Goal: Find specific page/section: Find specific page/section

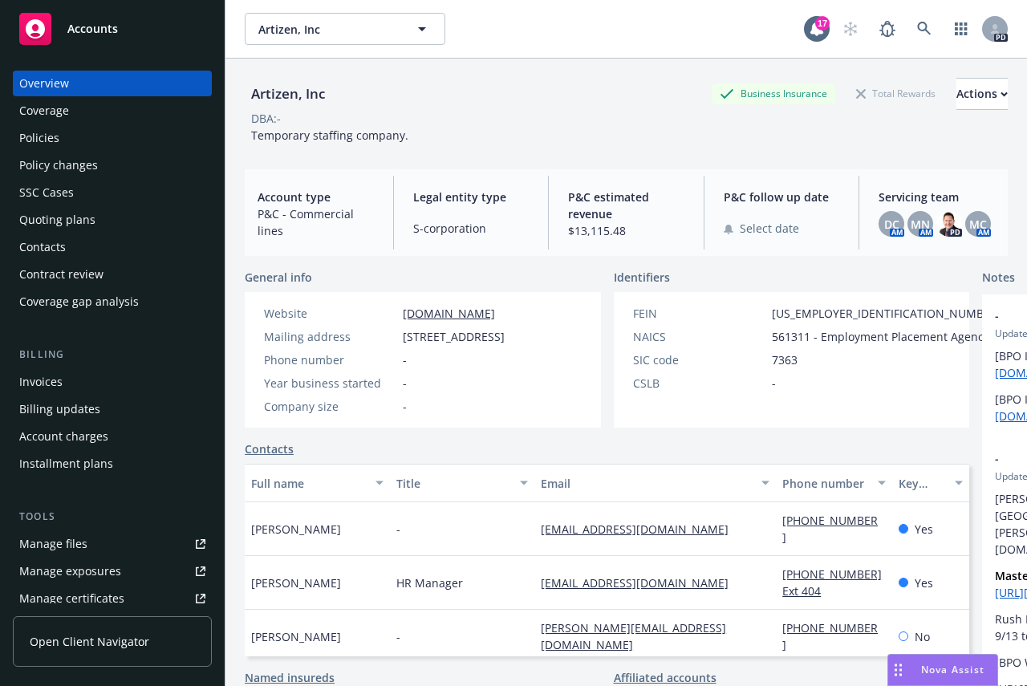
scroll to position [222, 0]
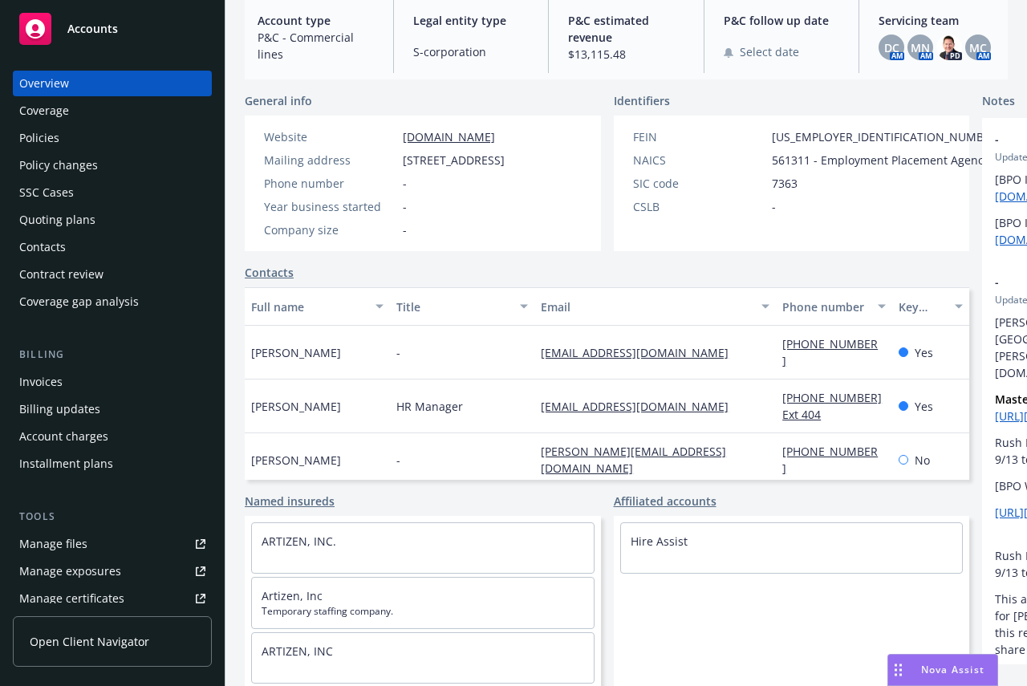
drag, startPoint x: 0, startPoint y: 0, endPoint x: 87, endPoint y: 26, distance: 91.2
click at [87, 26] on span "Accounts" at bounding box center [92, 28] width 51 height 13
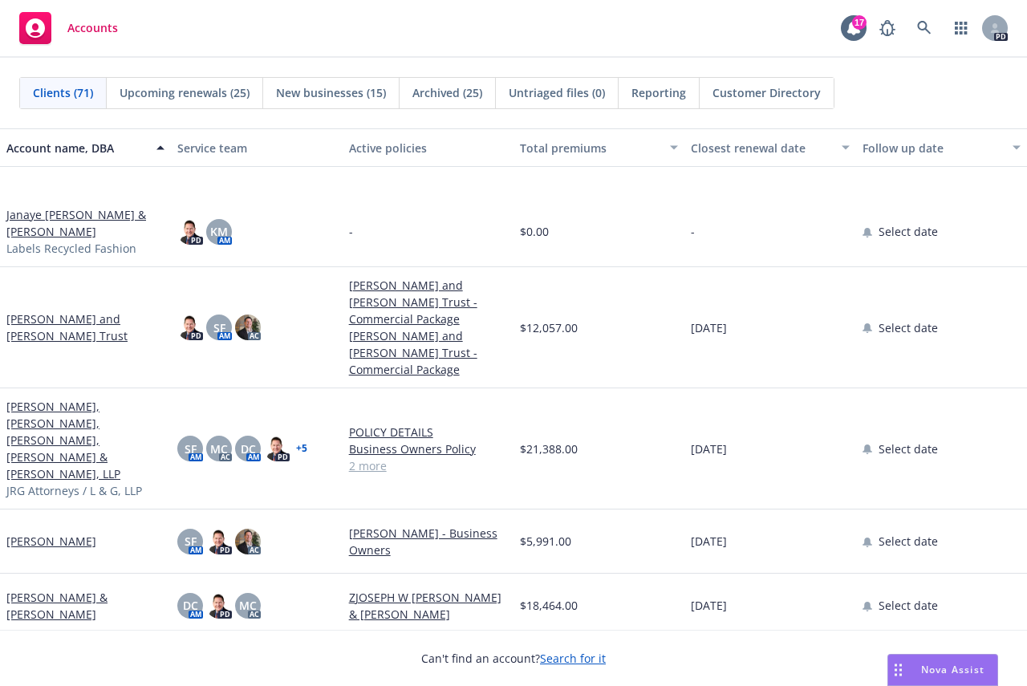
scroll to position [2328, 0]
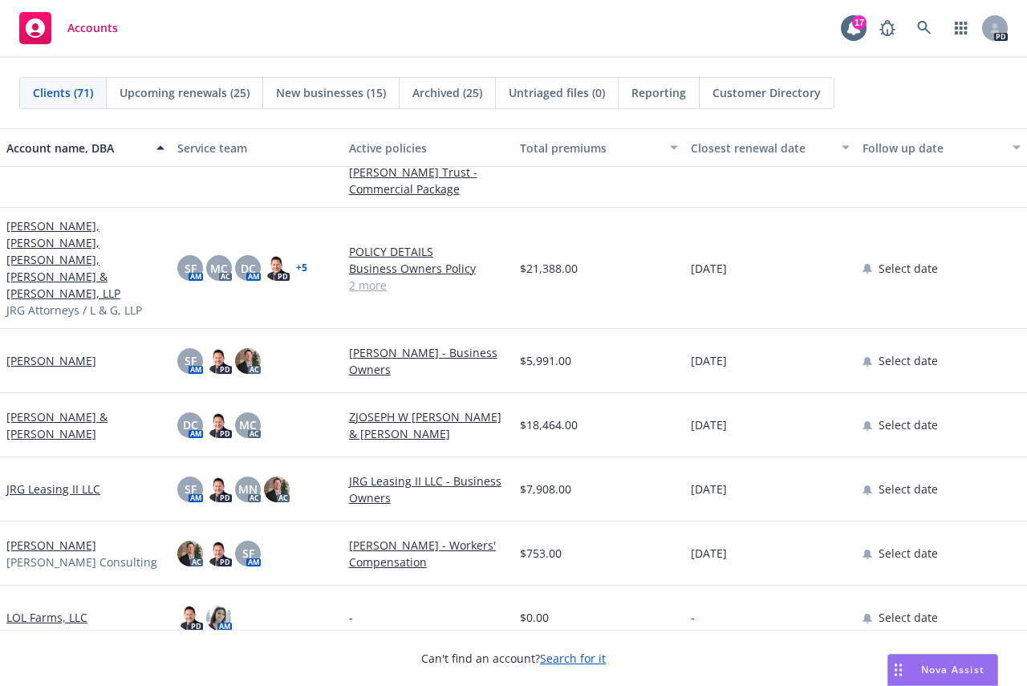
click at [57, 409] on link "[PERSON_NAME] & [PERSON_NAME]" at bounding box center [85, 426] width 158 height 34
